Goal: Information Seeking & Learning: Learn about a topic

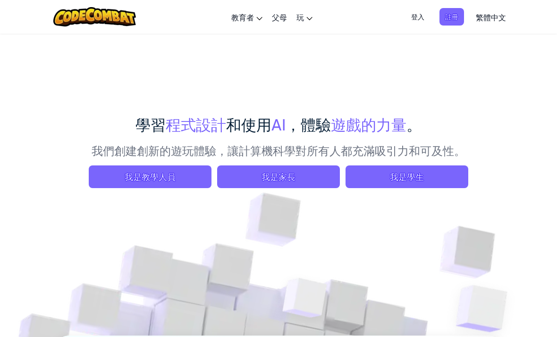
click at [0, 0] on link "創建免費帳號" at bounding box center [0, 0] width 0 height 0
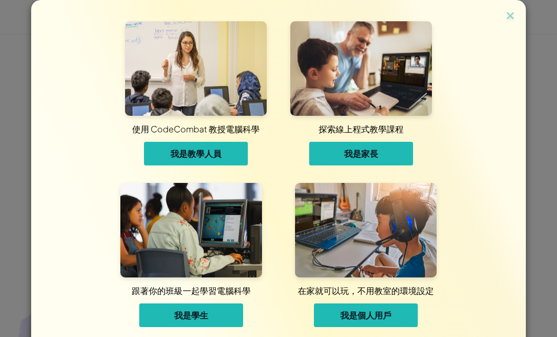
click at [395, 306] on button "我是個人用戶" at bounding box center [366, 315] width 104 height 24
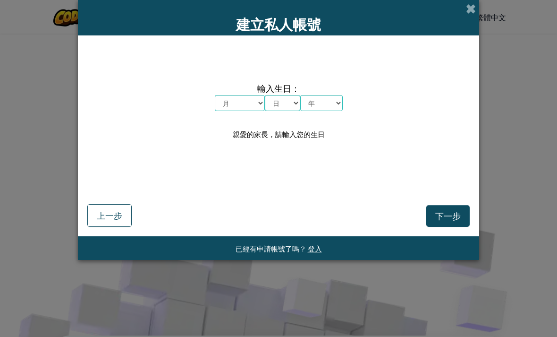
click at [222, 106] on select "月 一月 二月 三月 四月 五月 六月 七月 八月 九月 十月 十一月 十二月" at bounding box center [240, 103] width 50 height 16
click at [223, 109] on select "月 一月 二月 三月 四月 五月 六月 七月 八月 九月 十月 十一月 十二月" at bounding box center [240, 103] width 50 height 16
select select "6"
click at [283, 108] on select "日 1 2 3 4 5 6 7 8 9 10 11 12 13 14 15 16 17 18 19 20 21 22 23 24 25 26 27 28 29…" at bounding box center [282, 103] width 35 height 16
click at [287, 111] on select "日 1 2 3 4 5 6 7 8 9 10 11 12 13 14 15 16 17 18 19 20 21 22 23 24 25 26 27 28 29…" at bounding box center [282, 103] width 35 height 16
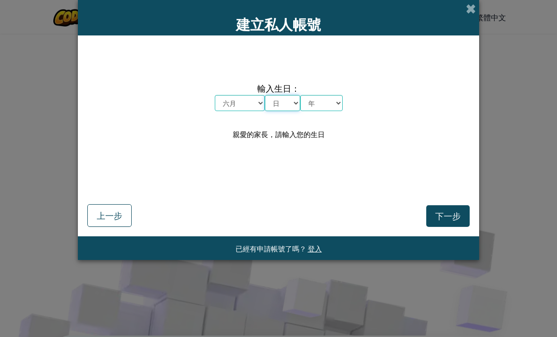
select select "14"
click at [319, 103] on select "年 2025 2024 2023 2022 2021 2020 2019 2018 2017 2016 2015 2014 2013 2012 2011 20…" at bounding box center [321, 103] width 42 height 16
click at [333, 110] on select "年 2025 2024 2023 2022 2021 2020 2019 2018 2017 2016 2015 2014 2013 2012 2011 20…" at bounding box center [321, 103] width 42 height 16
select select "2000"
click at [448, 215] on span "下一步" at bounding box center [447, 215] width 25 height 11
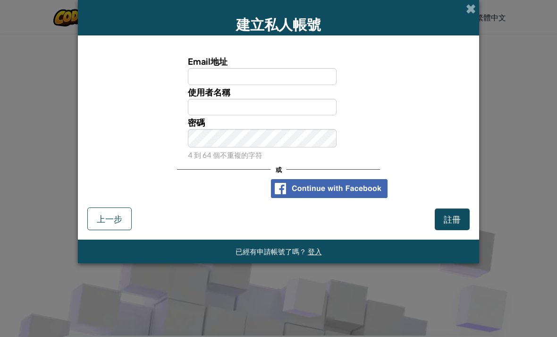
click at [189, 196] on div "使用 Google 帳戶登入。在新分頁中開啟" at bounding box center [216, 188] width 92 height 21
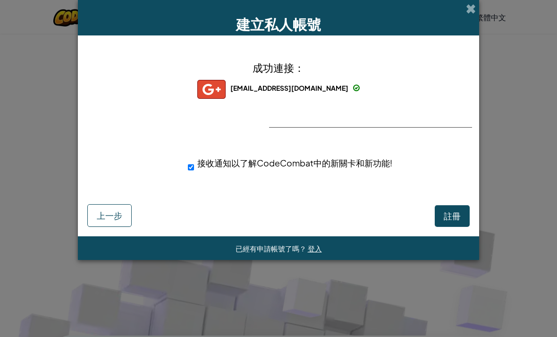
click at [451, 138] on div "成功連接： 109345@mail.tmps.tp.edu.tw 109345@mail.tmps.tp.edu.tw 109345+gplus 接收通知以了…" at bounding box center [279, 121] width 378 height 153
click at [448, 215] on span "註冊" at bounding box center [452, 215] width 17 height 11
click at [452, 222] on button "註冊" at bounding box center [452, 216] width 35 height 22
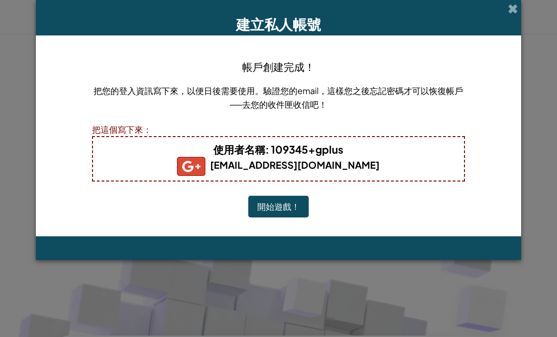
click at [289, 207] on button "開始遊戲！" at bounding box center [278, 206] width 60 height 22
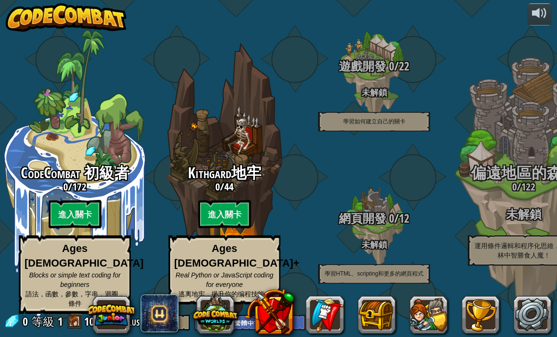
click at [75, 178] on span "CodeCombat 初級者" at bounding box center [75, 172] width 109 height 20
select select "zh-HANT"
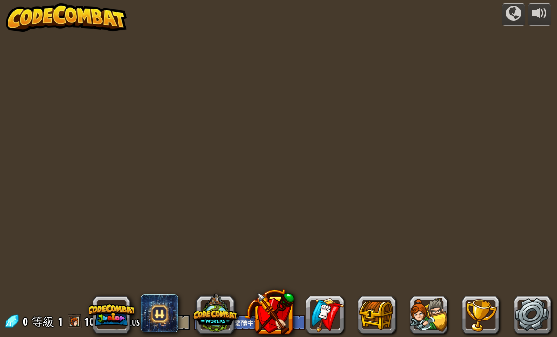
select select "zh-HANT"
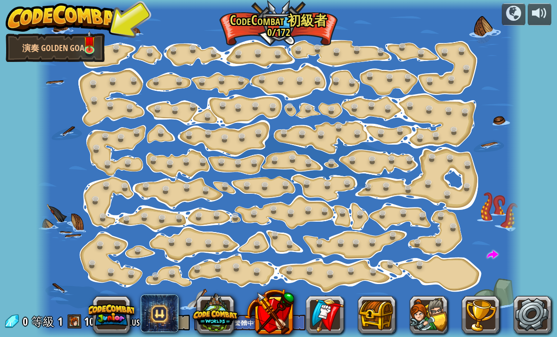
click at [88, 53] on link at bounding box center [90, 50] width 19 height 14
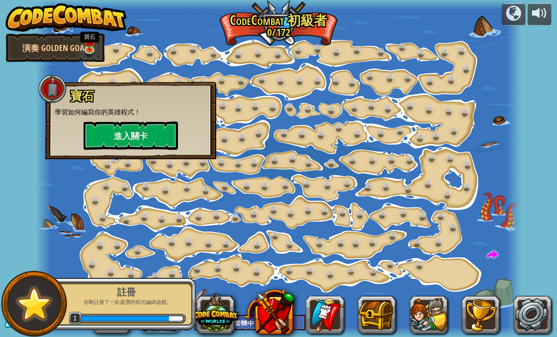
click at [158, 135] on button "進入關卡" at bounding box center [131, 135] width 94 height 28
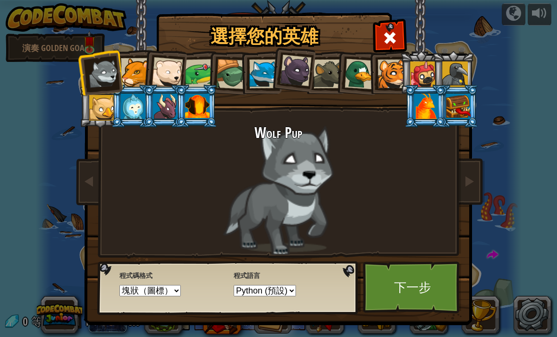
click at [171, 66] on div at bounding box center [167, 72] width 31 height 31
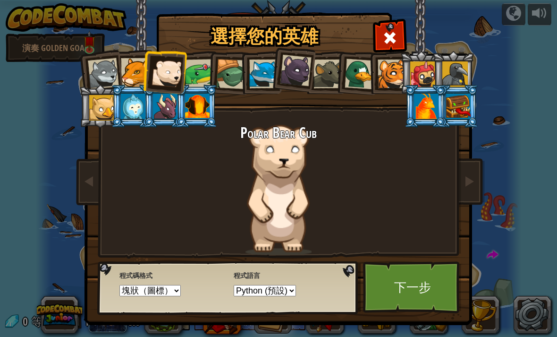
click at [412, 280] on link "下一步" at bounding box center [412, 287] width 99 height 52
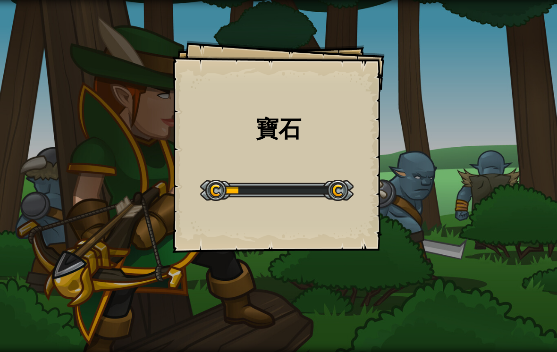
click at [360, 168] on div "寶石 Goals Start Level 從伺服器載入失敗 您將需要訂閱來開啟這關。 訂閱 您需要加入一個課程來遊玩此關卡。 回到我的課程 詢問您的老師來分派…" at bounding box center [278, 147] width 212 height 212
click at [400, 135] on div "寶石 Goals Start Level 從伺服器載入失敗 您將需要訂閱來開啟這關。 訂閱 您需要加入一個課程來遊玩此關卡。 回到我的課程 詢問您的老師來分派…" at bounding box center [278, 176] width 557 height 352
click at [368, 175] on div "寶石 Goals Start Level 從伺服器載入失敗 您將需要訂閱來開啟這關。 訂閱 您需要加入一個課程來遊玩此關卡。 回到我的課程 詢問您的老師來分派…" at bounding box center [278, 147] width 212 height 212
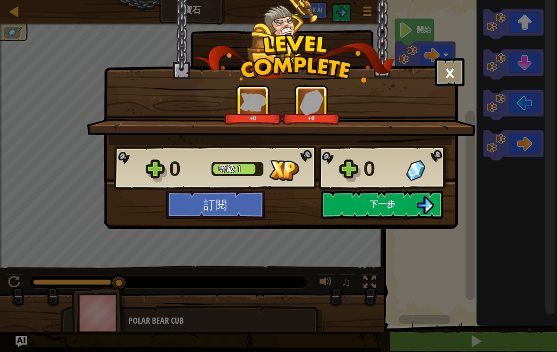
click at [423, 207] on img at bounding box center [425, 205] width 18 height 18
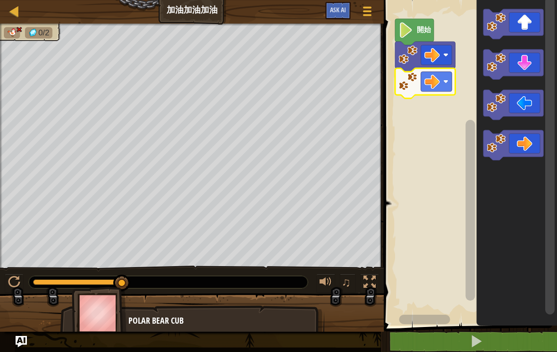
click at [476, 336] on span at bounding box center [476, 341] width 13 height 13
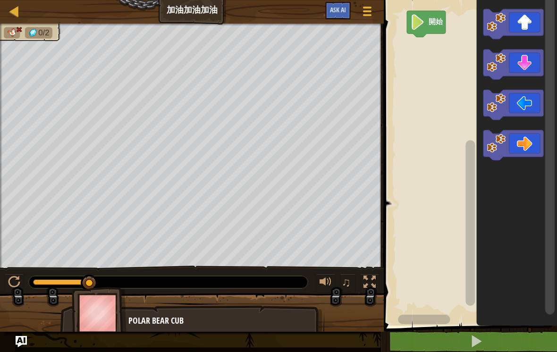
click at [465, 336] on button at bounding box center [476, 342] width 176 height 22
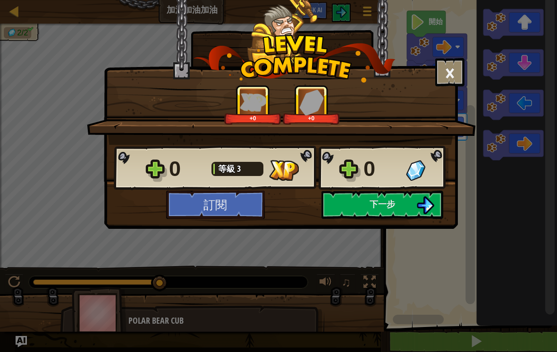
click at [411, 211] on button "下一步" at bounding box center [382, 205] width 122 height 28
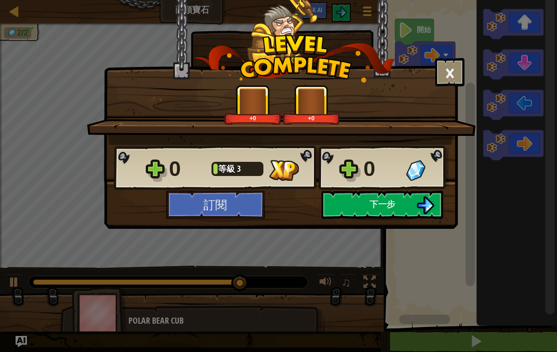
click at [406, 204] on button "下一步" at bounding box center [382, 205] width 122 height 28
click at [396, 205] on button "下一步" at bounding box center [382, 205] width 122 height 28
click at [402, 200] on button "下一步" at bounding box center [382, 205] width 122 height 28
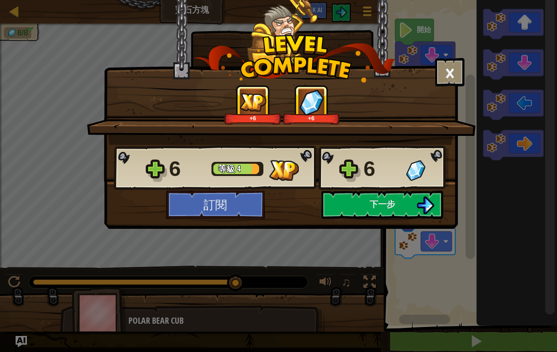
click at [390, 202] on span "下一步" at bounding box center [382, 204] width 25 height 12
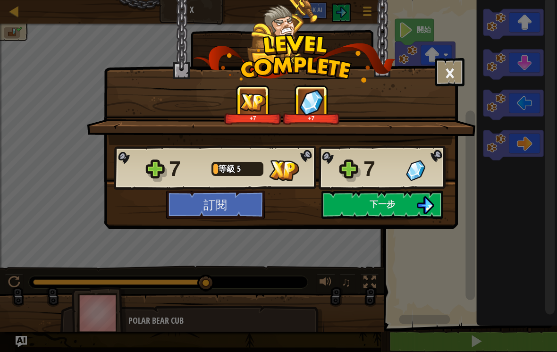
click at [397, 202] on button "下一步" at bounding box center [382, 205] width 122 height 28
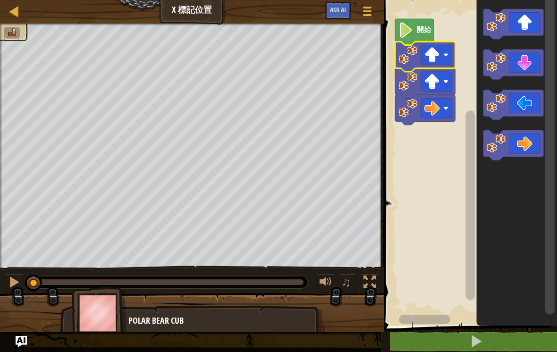
click at [438, 53] on image "Blockly工作區" at bounding box center [432, 55] width 16 height 16
click at [419, 213] on rect "Blockly工作區" at bounding box center [469, 160] width 176 height 330
click at [459, 336] on button at bounding box center [476, 342] width 176 height 22
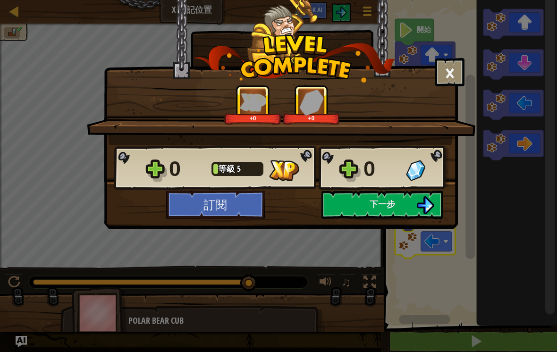
click at [400, 202] on button "下一步" at bounding box center [382, 205] width 122 height 28
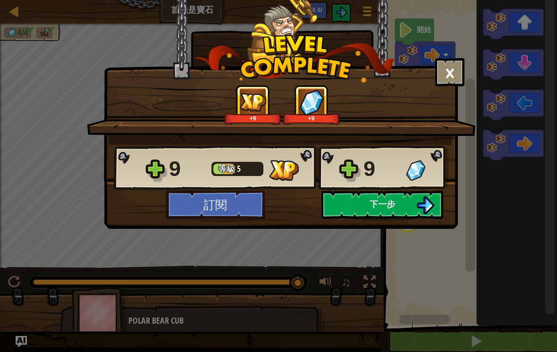
click at [405, 208] on button "下一步" at bounding box center [382, 205] width 122 height 28
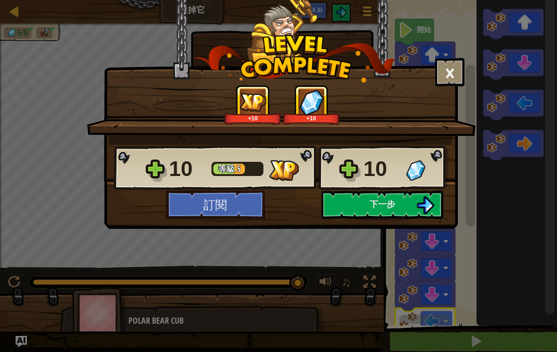
click at [411, 205] on button "下一步" at bounding box center [382, 205] width 122 height 28
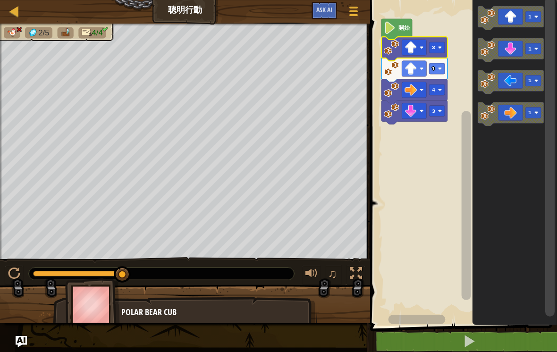
click at [439, 44] on rect "Blockly工作區" at bounding box center [437, 47] width 16 height 11
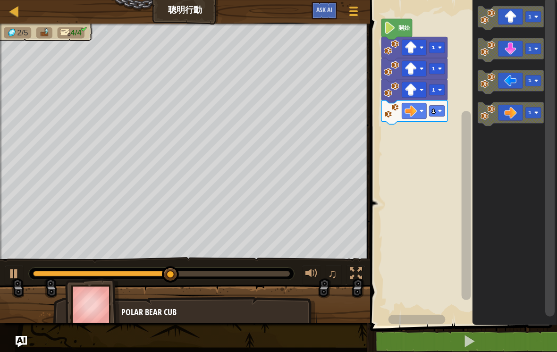
click at [440, 110] on image "Blockly工作區" at bounding box center [440, 111] width 4 height 4
click at [445, 110] on icon "Blockly工作區" at bounding box center [414, 113] width 66 height 24
click at [441, 111] on image "Blockly工作區" at bounding box center [440, 111] width 4 height 4
click at [443, 114] on rect "Blockly工作區" at bounding box center [437, 111] width 16 height 11
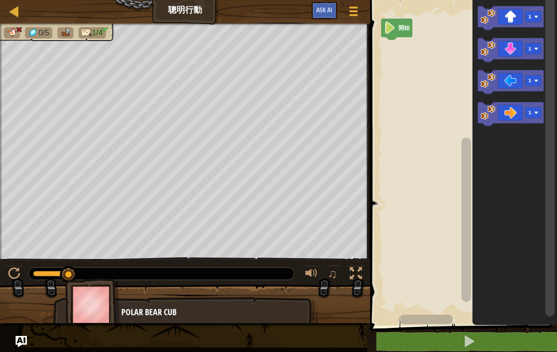
click at [463, 336] on span at bounding box center [469, 341] width 13 height 13
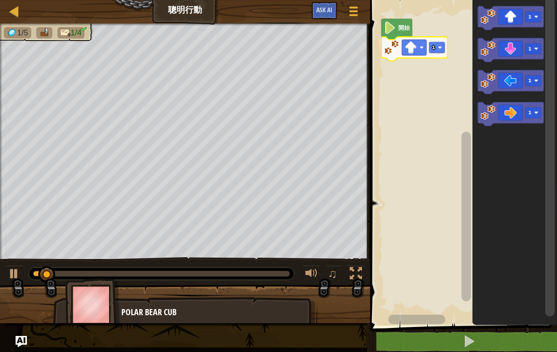
click at [440, 46] on image "Blockly工作區" at bounding box center [440, 47] width 4 height 4
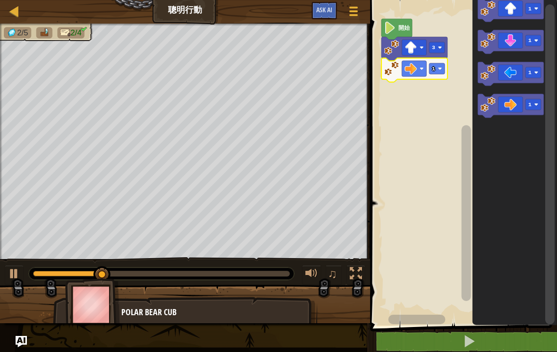
click at [441, 66] on rect "Blockly工作區" at bounding box center [437, 68] width 16 height 11
click at [436, 65] on rect "Blockly工作區" at bounding box center [437, 68] width 16 height 11
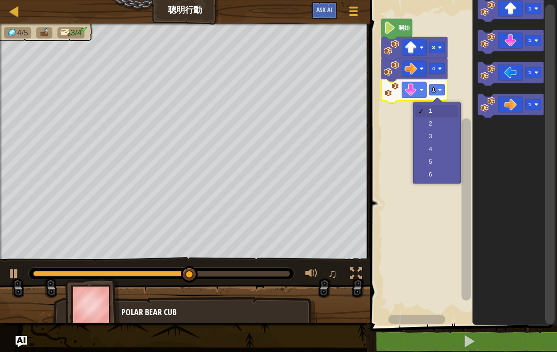
click at [437, 87] on rect "Blockly工作區" at bounding box center [437, 89] width 16 height 11
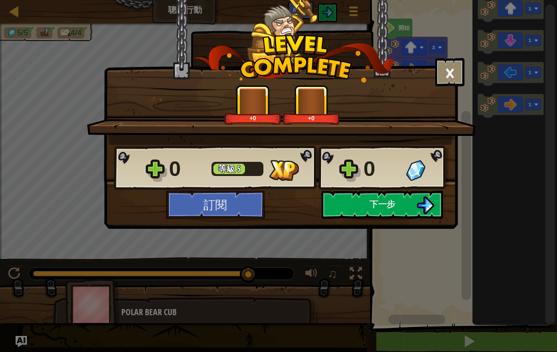
click at [399, 202] on button "下一步" at bounding box center [382, 205] width 122 height 28
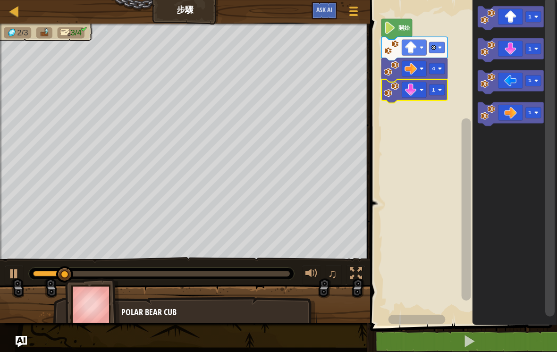
click at [439, 85] on rect "Blockly工作區" at bounding box center [437, 89] width 16 height 11
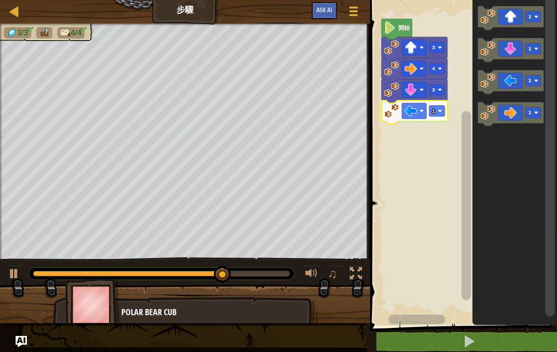
click at [442, 107] on rect "Blockly工作區" at bounding box center [437, 111] width 16 height 11
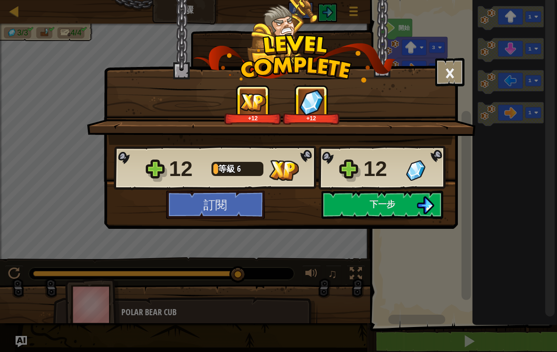
click at [412, 203] on button "下一步" at bounding box center [382, 205] width 122 height 28
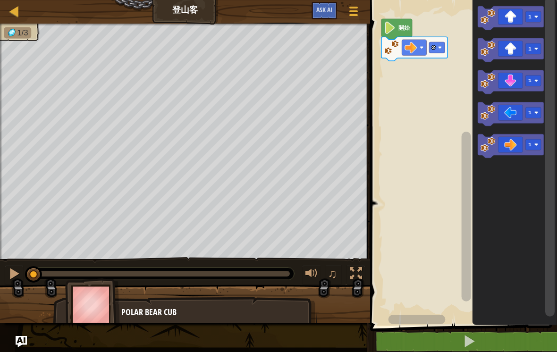
click at [450, 336] on button at bounding box center [469, 342] width 190 height 22
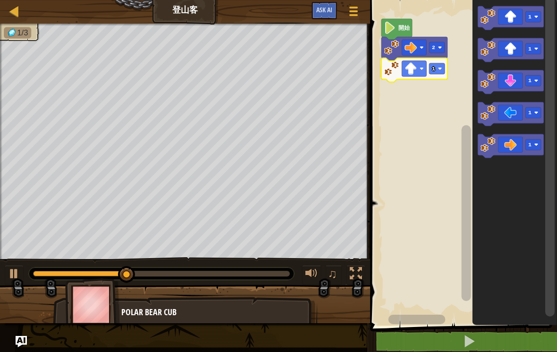
click at [444, 61] on icon "Blockly工作區" at bounding box center [414, 70] width 66 height 24
click at [440, 67] on image "Blockly工作區" at bounding box center [440, 69] width 4 height 4
click at [433, 67] on text "3" at bounding box center [433, 69] width 3 height 6
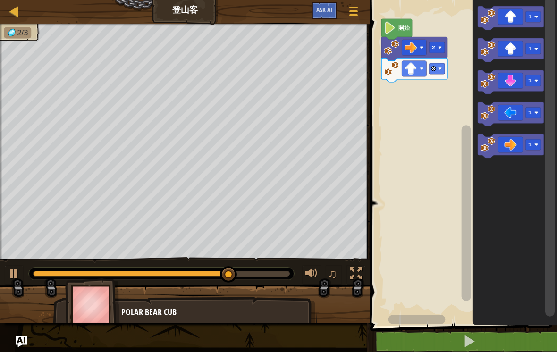
click at [417, 206] on rect "Blockly工作區" at bounding box center [462, 160] width 190 height 330
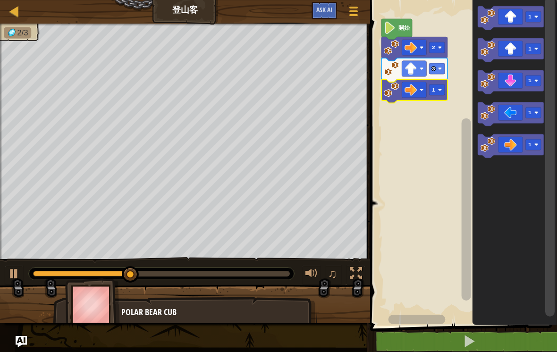
click at [439, 86] on rect "Blockly工作區" at bounding box center [437, 89] width 16 height 11
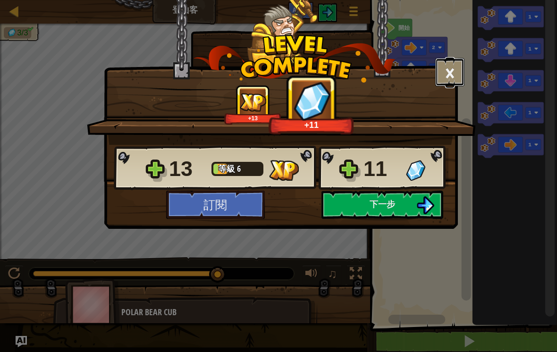
click at [450, 67] on button "×" at bounding box center [449, 72] width 29 height 28
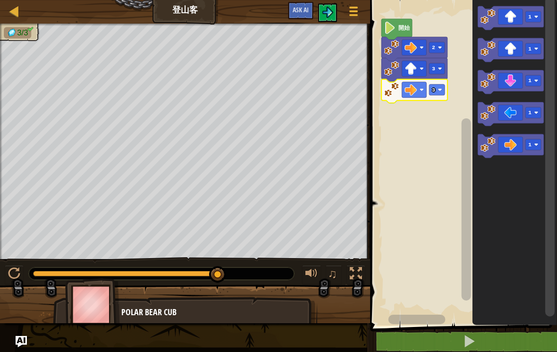
click at [469, 336] on span at bounding box center [469, 341] width 13 height 13
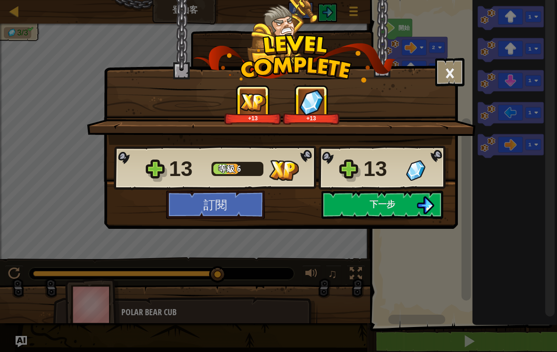
click at [421, 210] on img at bounding box center [425, 205] width 18 height 18
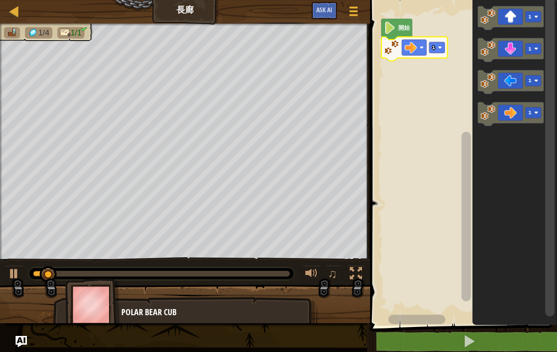
click at [440, 44] on rect "Blockly工作區" at bounding box center [437, 47] width 16 height 11
click at [443, 41] on icon "Blockly工作區" at bounding box center [414, 49] width 66 height 24
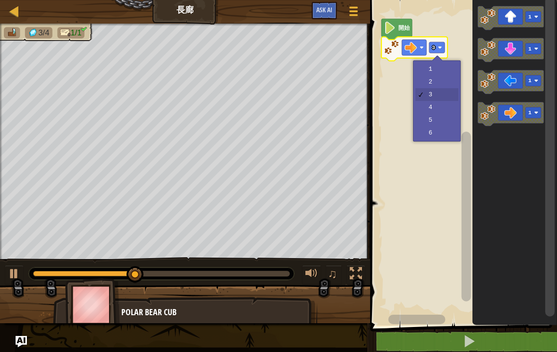
click at [442, 45] on rect "Blockly工作區" at bounding box center [437, 47] width 16 height 11
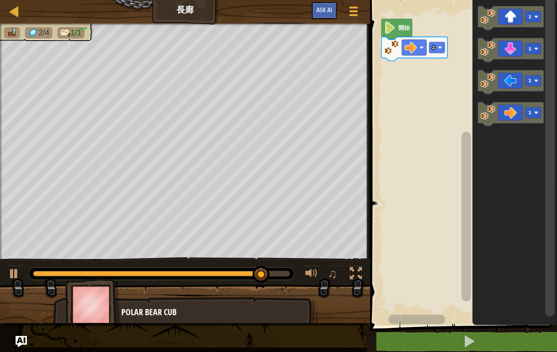
click at [441, 42] on rect "Blockly工作區" at bounding box center [437, 47] width 16 height 11
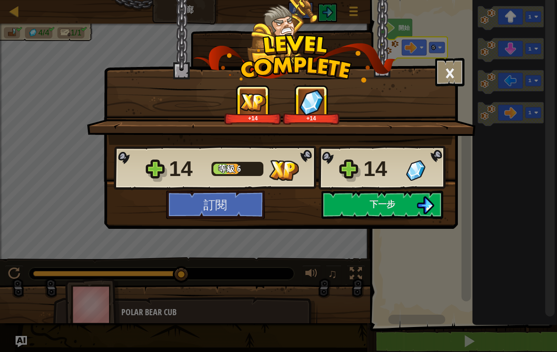
click at [390, 205] on span "下一步" at bounding box center [382, 204] width 25 height 12
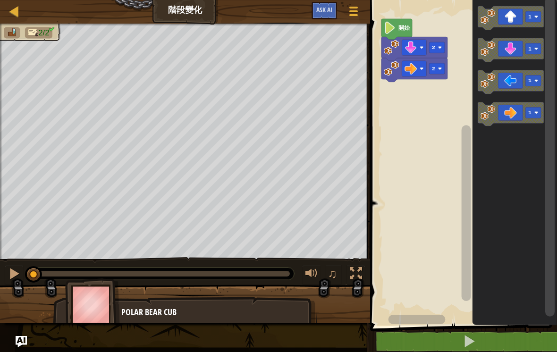
click at [461, 336] on button at bounding box center [469, 342] width 190 height 22
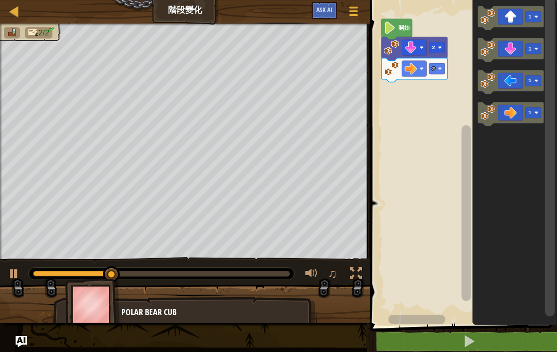
click at [441, 65] on rect "Blockly工作區" at bounding box center [437, 68] width 16 height 11
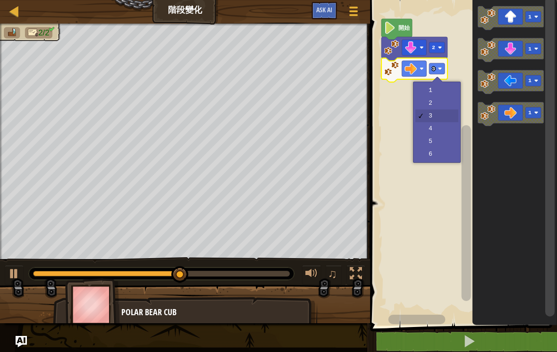
click at [443, 66] on rect "Blockly工作區" at bounding box center [437, 68] width 16 height 11
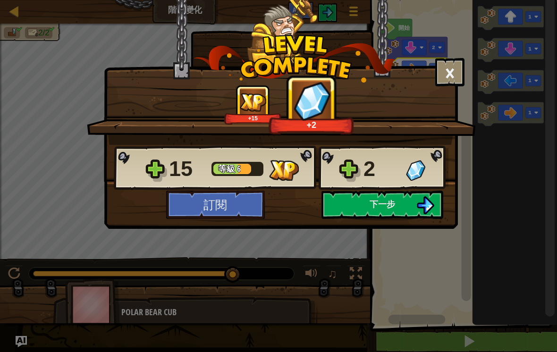
click at [388, 206] on span "下一步" at bounding box center [382, 204] width 25 height 12
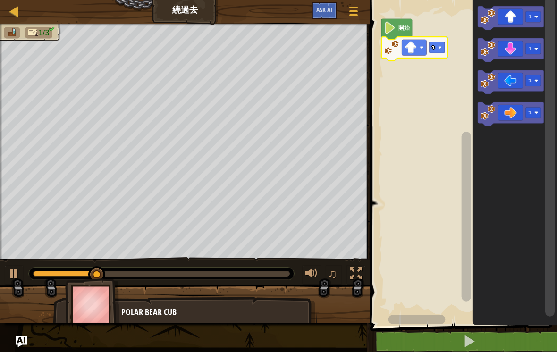
click at [438, 46] on image "Blockly工作區" at bounding box center [440, 47] width 4 height 4
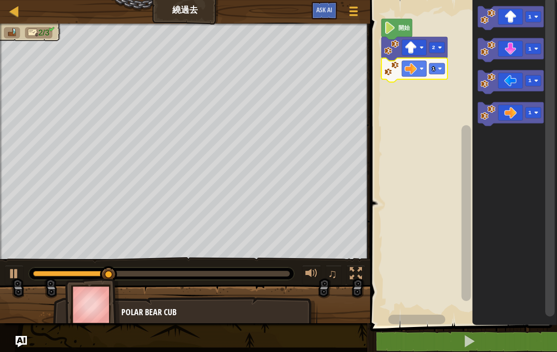
click at [444, 66] on rect "Blockly工作區" at bounding box center [437, 68] width 16 height 11
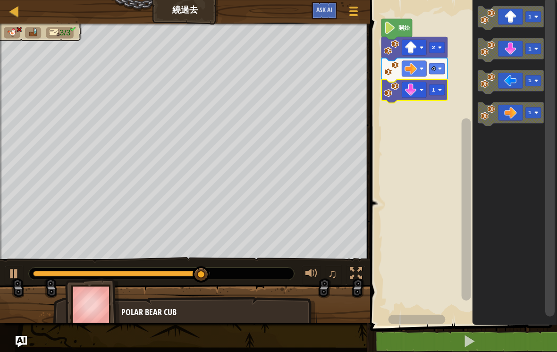
click at [442, 68] on image "Blockly工作區" at bounding box center [440, 69] width 4 height 4
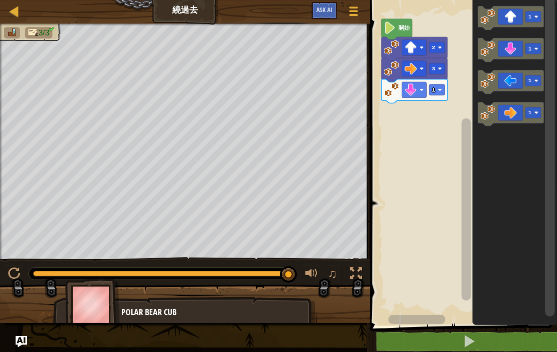
click at [446, 88] on icon "Blockly工作區" at bounding box center [414, 91] width 66 height 24
click at [438, 88] on image "Blockly工作區" at bounding box center [440, 90] width 4 height 4
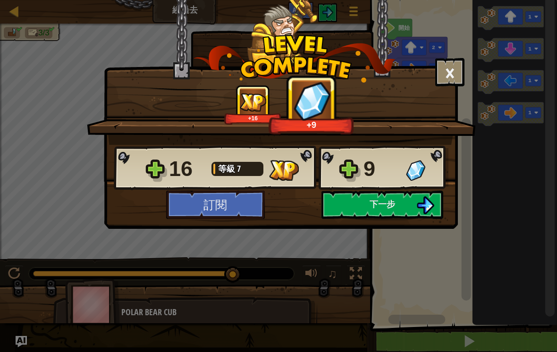
click at [413, 207] on button "下一步" at bounding box center [382, 205] width 122 height 28
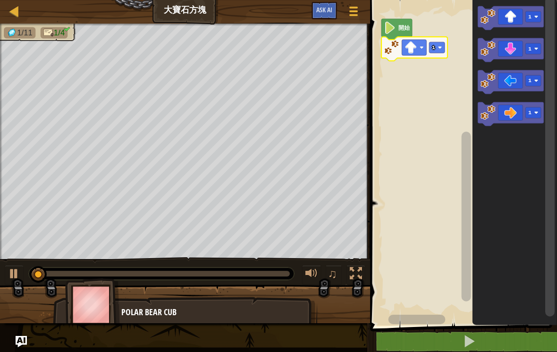
click at [439, 42] on rect "Blockly工作區" at bounding box center [437, 47] width 16 height 11
click at [440, 45] on rect "Blockly工作區" at bounding box center [437, 47] width 16 height 11
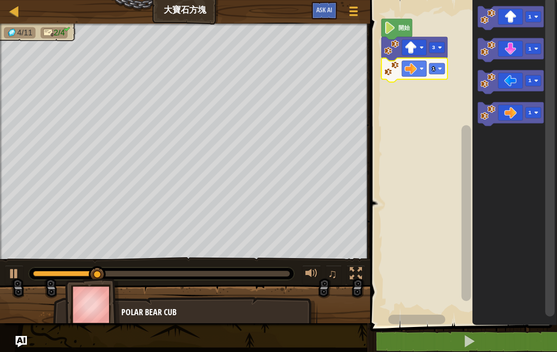
click at [440, 64] on rect "Blockly工作區" at bounding box center [437, 68] width 16 height 11
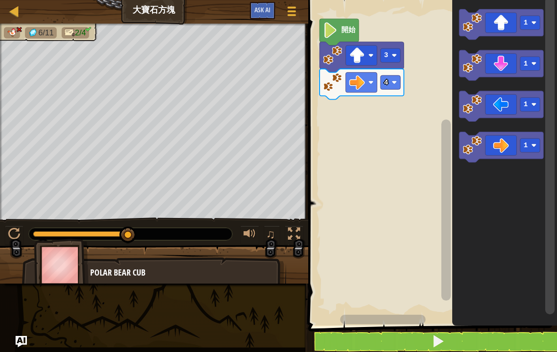
click at [393, 73] on icon "Blockly工作區" at bounding box center [362, 84] width 84 height 31
click at [389, 80] on rect "Blockly工作區" at bounding box center [390, 83] width 20 height 14
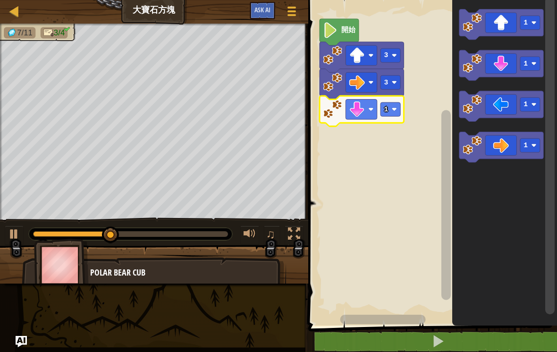
click at [396, 103] on rect "Blockly工作區" at bounding box center [390, 109] width 20 height 14
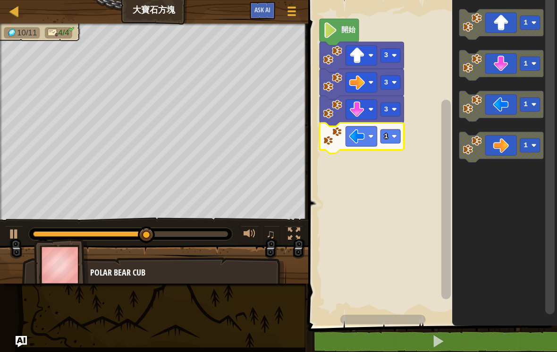
click at [391, 135] on rect "Blockly工作區" at bounding box center [390, 136] width 20 height 14
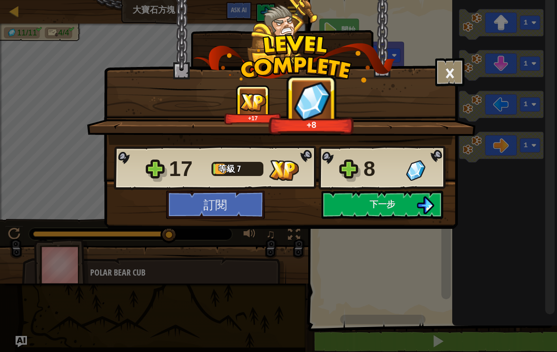
click at [406, 201] on button "下一步" at bounding box center [382, 205] width 122 height 28
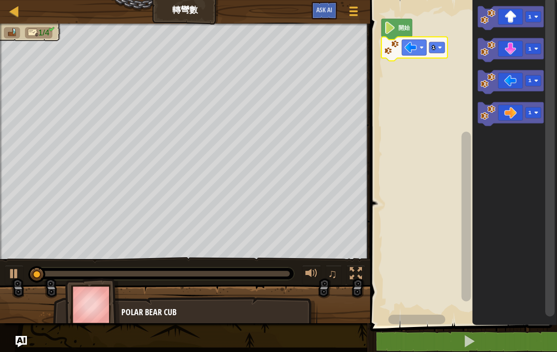
click at [443, 47] on rect "Blockly工作區" at bounding box center [437, 47] width 16 height 11
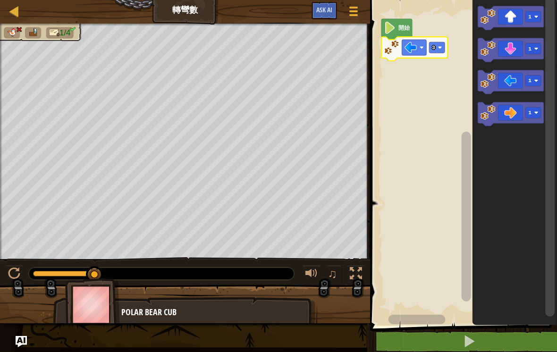
click at [440, 41] on icon "Blockly工作區" at bounding box center [414, 49] width 66 height 24
click at [445, 45] on rect "Blockly工作區" at bounding box center [437, 47] width 16 height 11
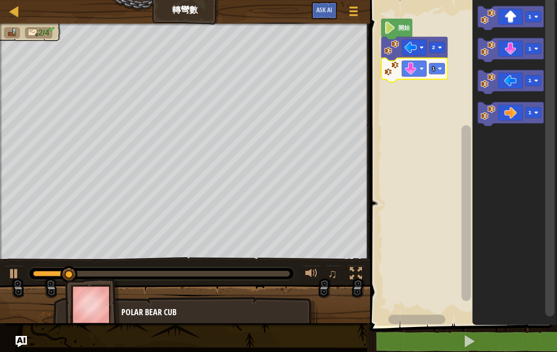
click at [443, 64] on rect "Blockly工作區" at bounding box center [437, 68] width 16 height 11
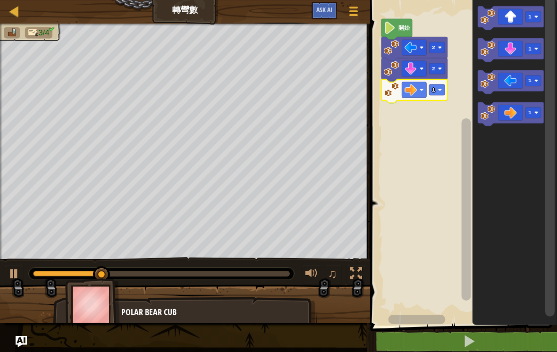
click at [444, 88] on rect "Blockly工作區" at bounding box center [437, 89] width 16 height 11
click at [442, 86] on rect "Blockly工作區" at bounding box center [437, 89] width 16 height 11
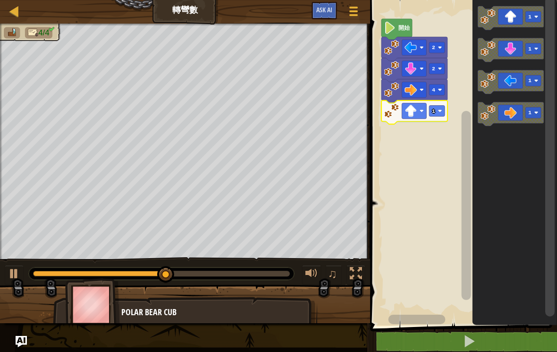
click at [443, 108] on rect "Blockly工作區" at bounding box center [437, 111] width 16 height 11
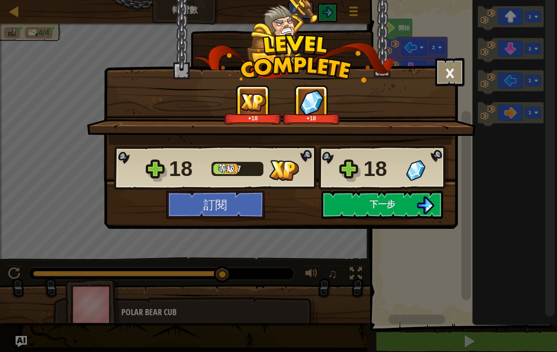
click at [389, 203] on span "下一步" at bounding box center [382, 204] width 25 height 12
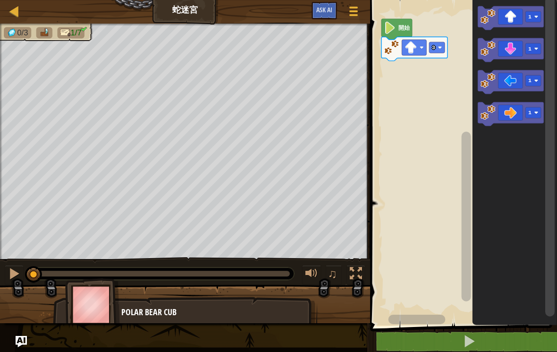
click at [464, 336] on span at bounding box center [469, 341] width 13 height 13
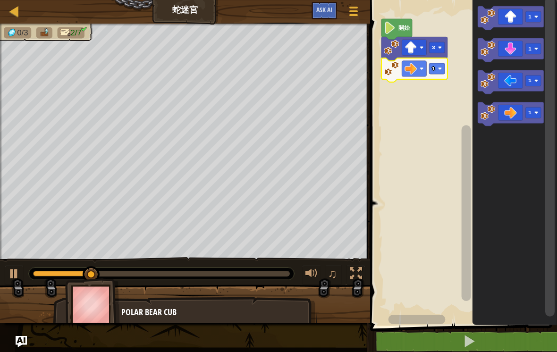
click at [441, 70] on image "Blockly工作區" at bounding box center [440, 69] width 4 height 4
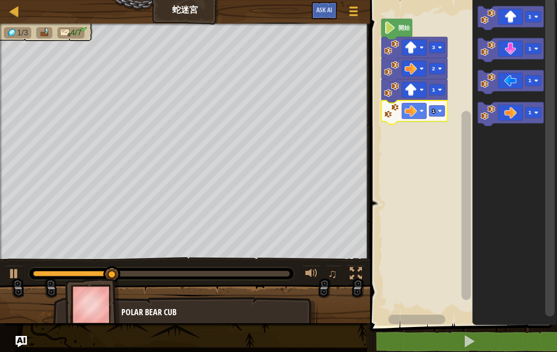
click at [446, 103] on icon "Blockly工作區" at bounding box center [414, 113] width 66 height 24
click at [440, 110] on image "Blockly工作區" at bounding box center [440, 111] width 4 height 4
click at [439, 107] on rect "Blockly工作區" at bounding box center [437, 111] width 16 height 11
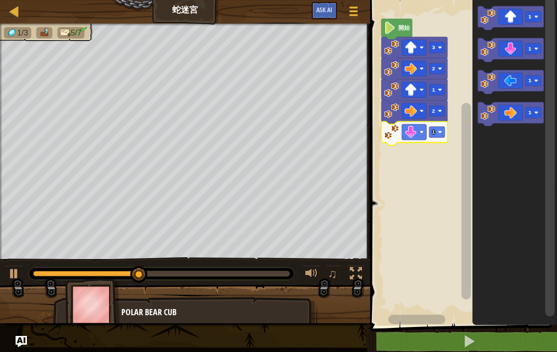
click at [438, 131] on image "Blockly工作區" at bounding box center [440, 132] width 4 height 4
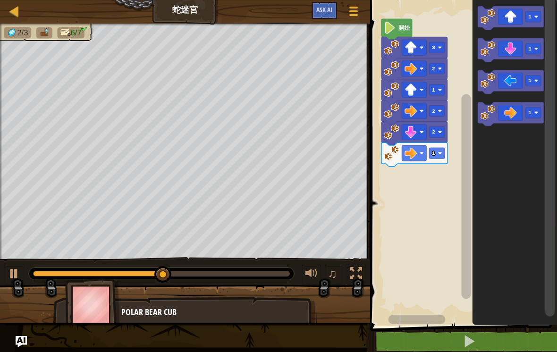
click at [440, 153] on image "Blockly工作區" at bounding box center [440, 153] width 4 height 4
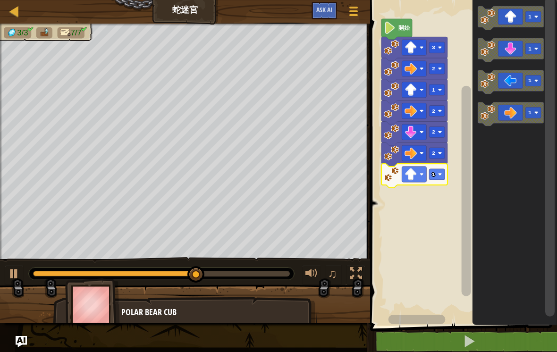
click at [441, 173] on image "Blockly工作區" at bounding box center [440, 174] width 4 height 4
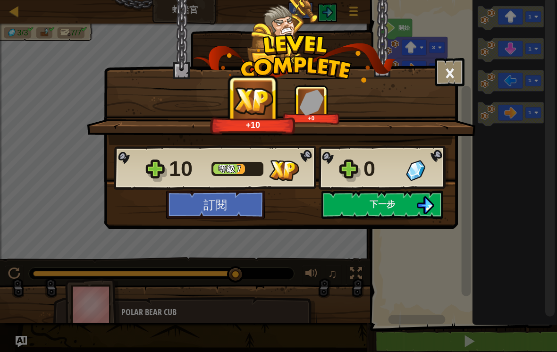
click at [399, 201] on button "下一步" at bounding box center [382, 205] width 122 height 28
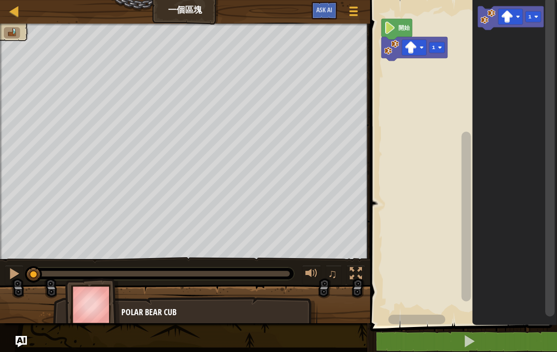
click at [361, 5] on button "遊戲選單" at bounding box center [354, 13] width 24 height 22
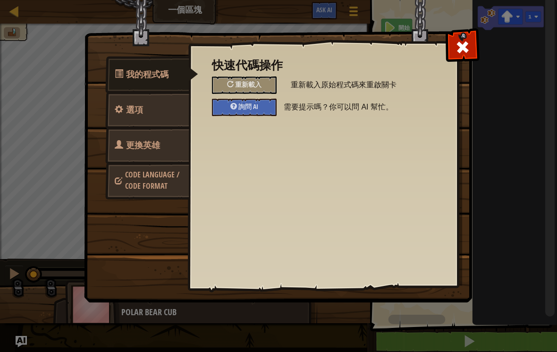
click at [134, 110] on span "選項" at bounding box center [134, 110] width 17 height 12
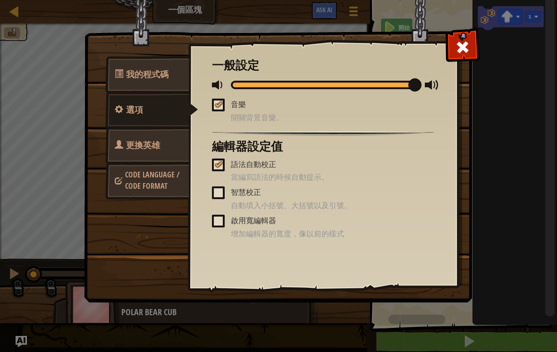
click at [122, 68] on link "我的程式碼" at bounding box center [147, 74] width 84 height 37
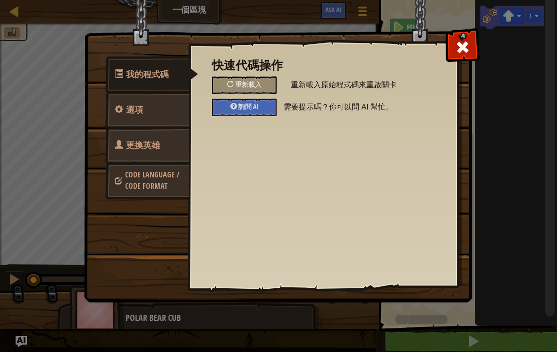
click at [464, 42] on span at bounding box center [462, 47] width 15 height 15
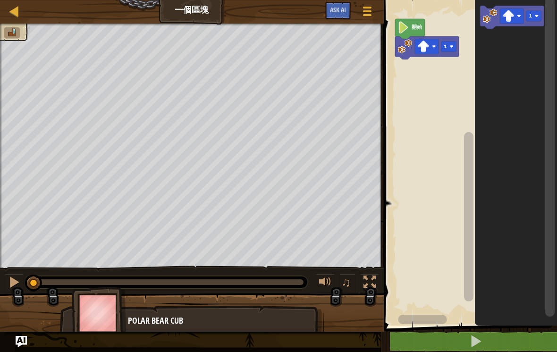
click at [415, 22] on icon "Blockly工作區" at bounding box center [410, 29] width 30 height 20
click at [415, 26] on text "開始" at bounding box center [417, 27] width 11 height 6
click at [413, 24] on icon "Blockly工作區" at bounding box center [410, 29] width 30 height 20
click at [412, 25] on icon "Blockly工作區" at bounding box center [410, 29] width 30 height 20
click at [409, 25] on image "Blockly工作區" at bounding box center [402, 28] width 11 height 12
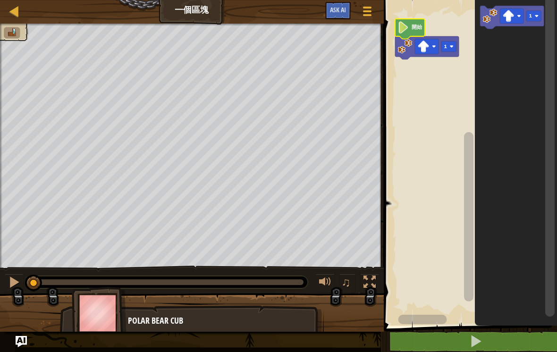
click at [411, 25] on icon "Blockly工作區" at bounding box center [410, 29] width 30 height 20
click at [469, 336] on button at bounding box center [476, 342] width 176 height 22
click at [452, 42] on rect "Blockly工作區" at bounding box center [448, 46] width 15 height 10
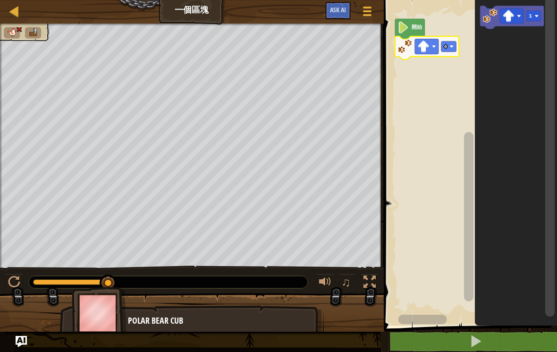
click at [477, 336] on span at bounding box center [475, 341] width 13 height 13
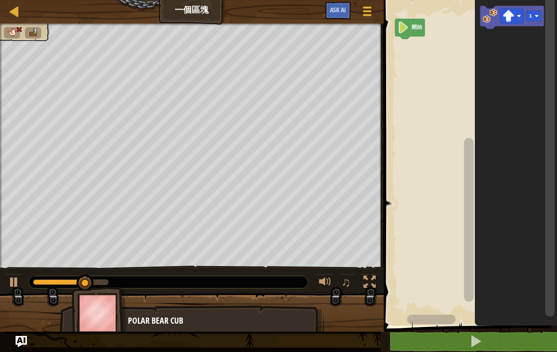
click at [475, 336] on span at bounding box center [475, 341] width 13 height 13
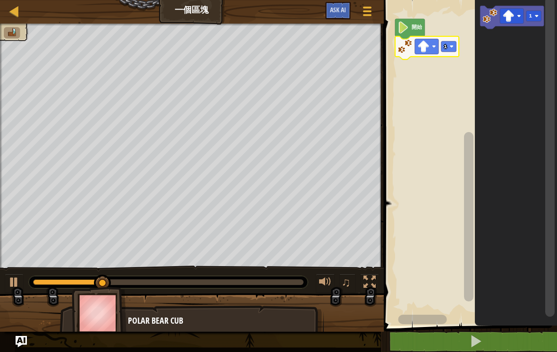
click at [479, 65] on icon "Blockly工作區" at bounding box center [516, 160] width 82 height 330
click at [456, 43] on rect "Blockly工作區" at bounding box center [448, 46] width 15 height 10
click at [458, 41] on icon "Blockly工作區" at bounding box center [427, 47] width 64 height 23
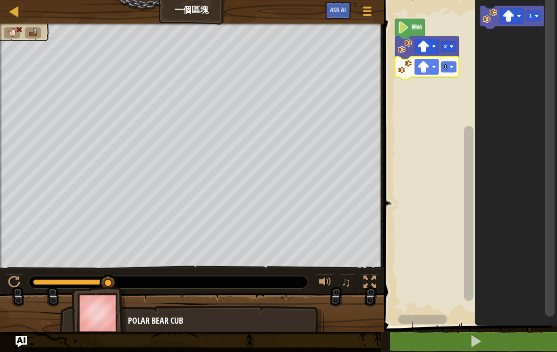
click at [474, 336] on span at bounding box center [475, 341] width 13 height 13
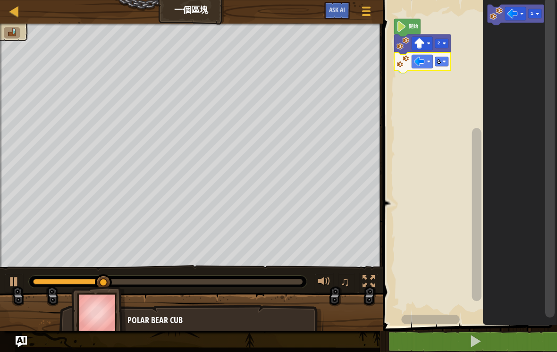
click at [447, 61] on rect "Blockly工作區" at bounding box center [441, 61] width 13 height 9
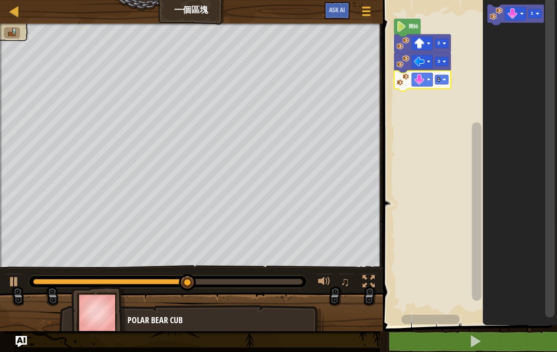
click at [446, 76] on rect "Blockly工作區" at bounding box center [441, 79] width 13 height 9
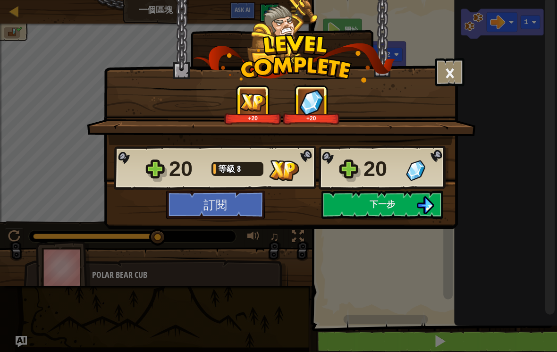
click at [422, 204] on img at bounding box center [425, 205] width 18 height 18
